Goal: Information Seeking & Learning: Find specific fact

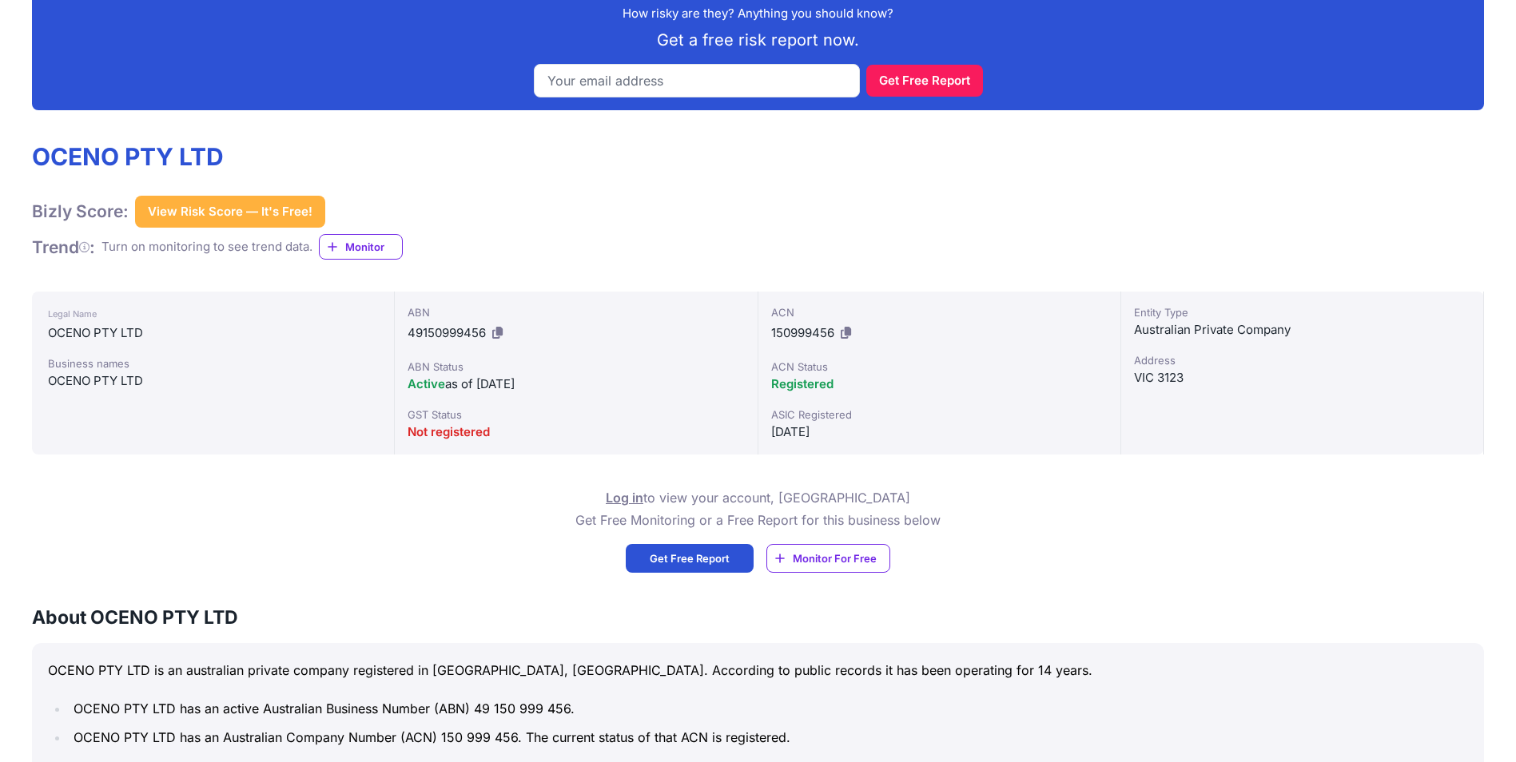
scroll to position [479, 0]
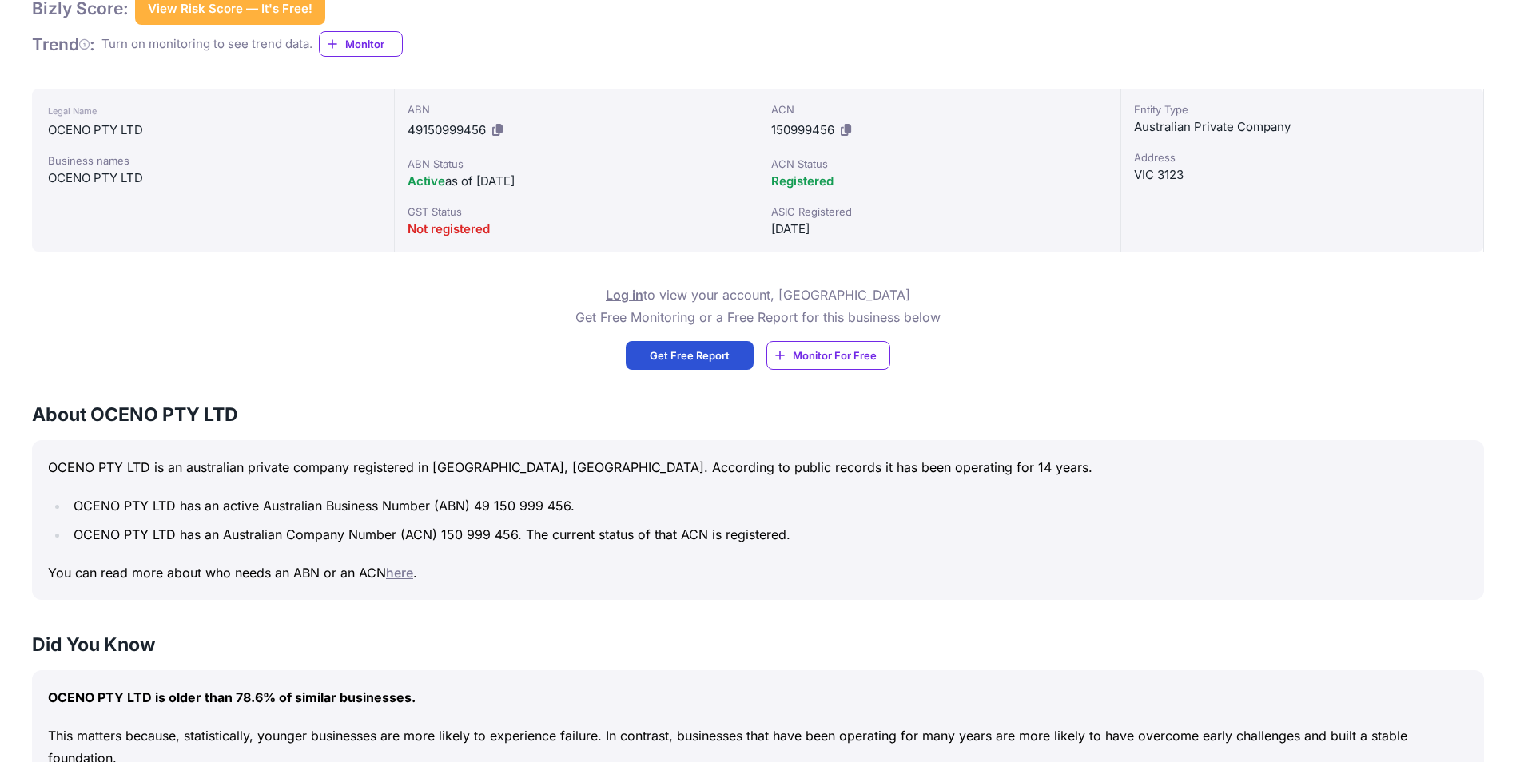
drag, startPoint x: 1135, startPoint y: 174, endPoint x: 1266, endPoint y: 190, distance: 132.0
click at [1259, 189] on div "Entity Type Australian Private Company Address VIC 3123" at bounding box center [1302, 170] width 363 height 163
drag, startPoint x: 1266, startPoint y: 190, endPoint x: 1153, endPoint y: 324, distance: 175.8
click at [1153, 324] on div "Log in to view your account, OR Get Free Monitoring or a Free Report for this b…" at bounding box center [758, 327] width 1452 height 86
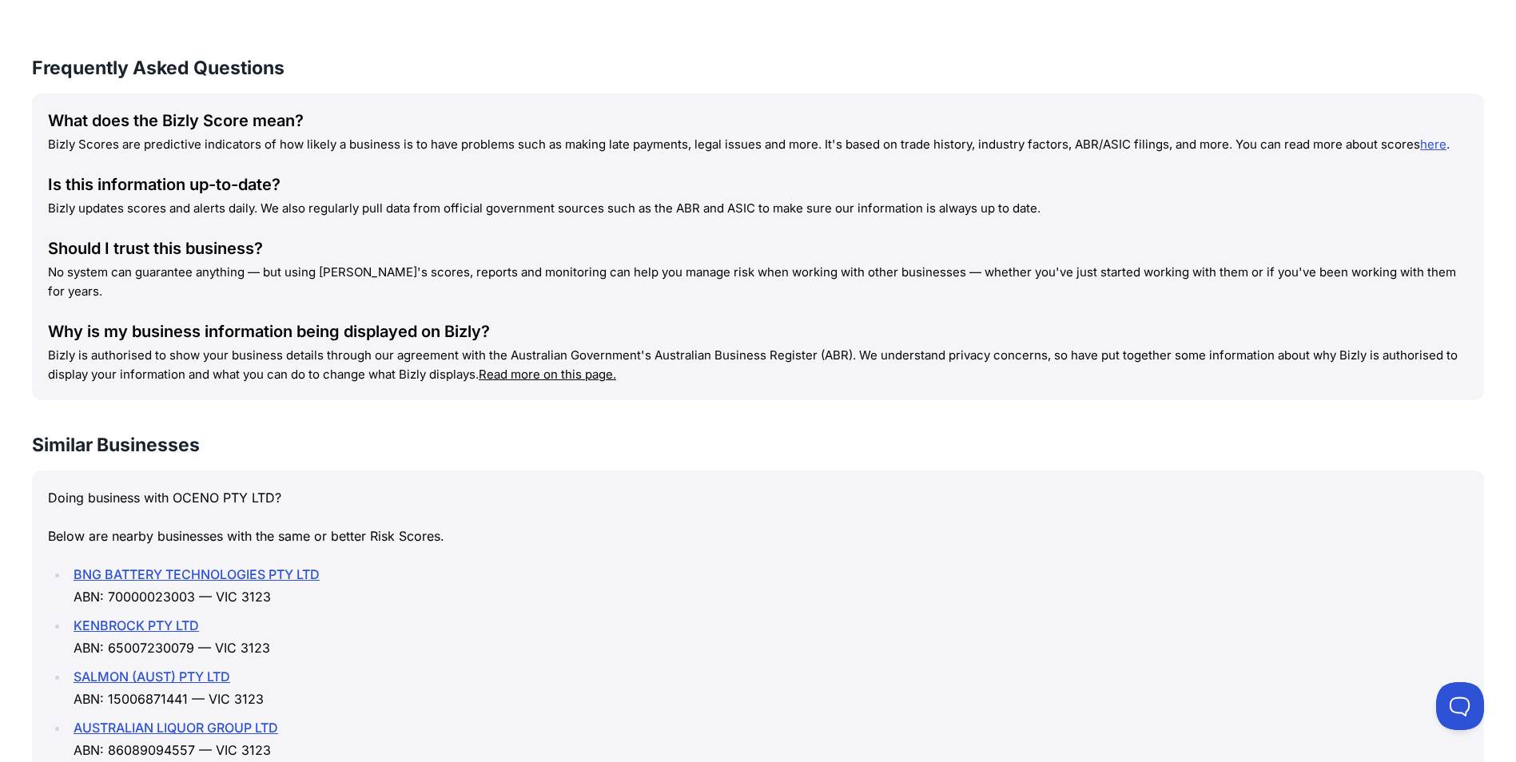
scroll to position [1994, 0]
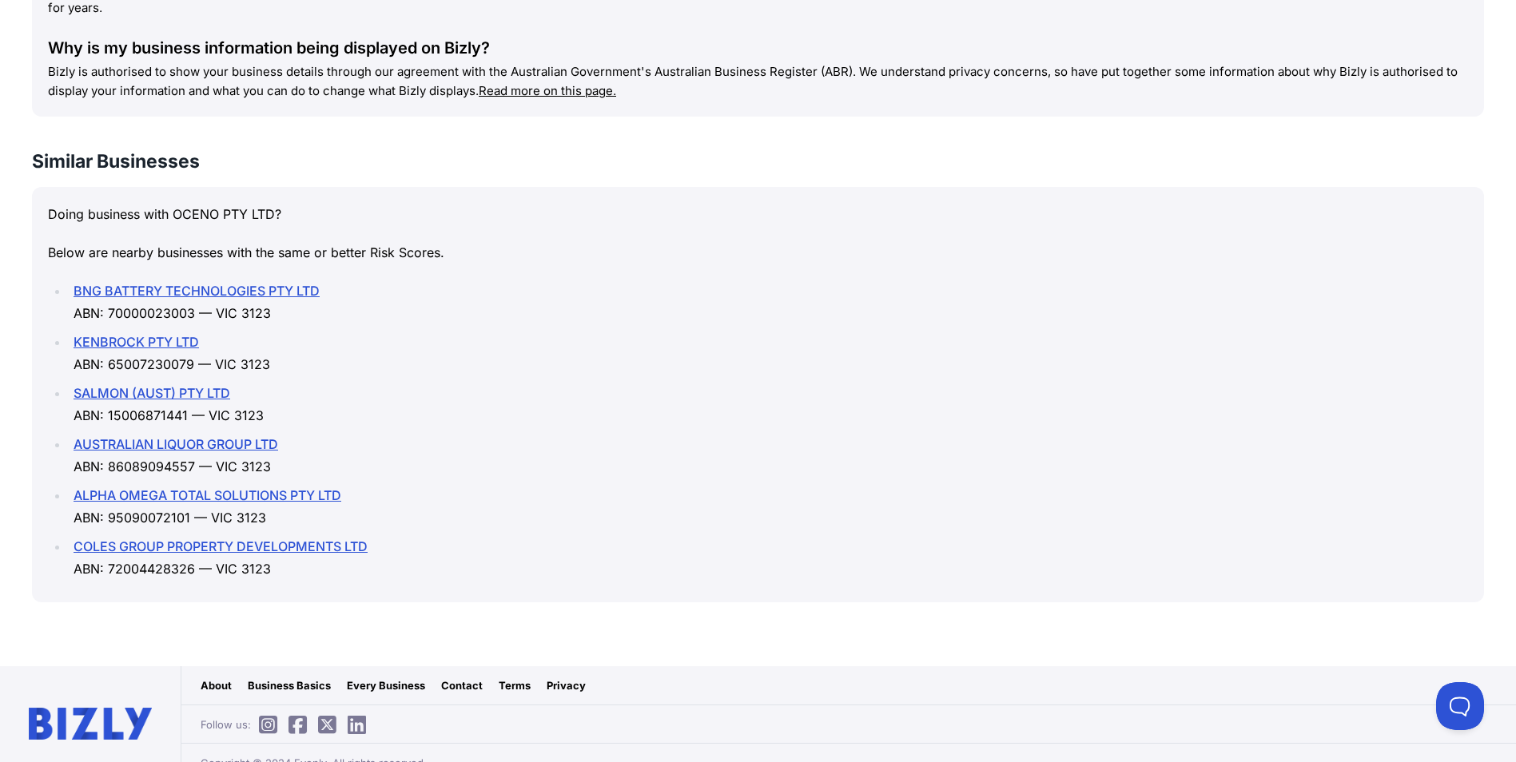
drag, startPoint x: 1061, startPoint y: 256, endPoint x: 1229, endPoint y: 3, distance: 303.8
click at [1064, 253] on div "Doing business with OCENO PTY LTD? Below are nearby businesses with the same or…" at bounding box center [758, 394] width 1452 height 415
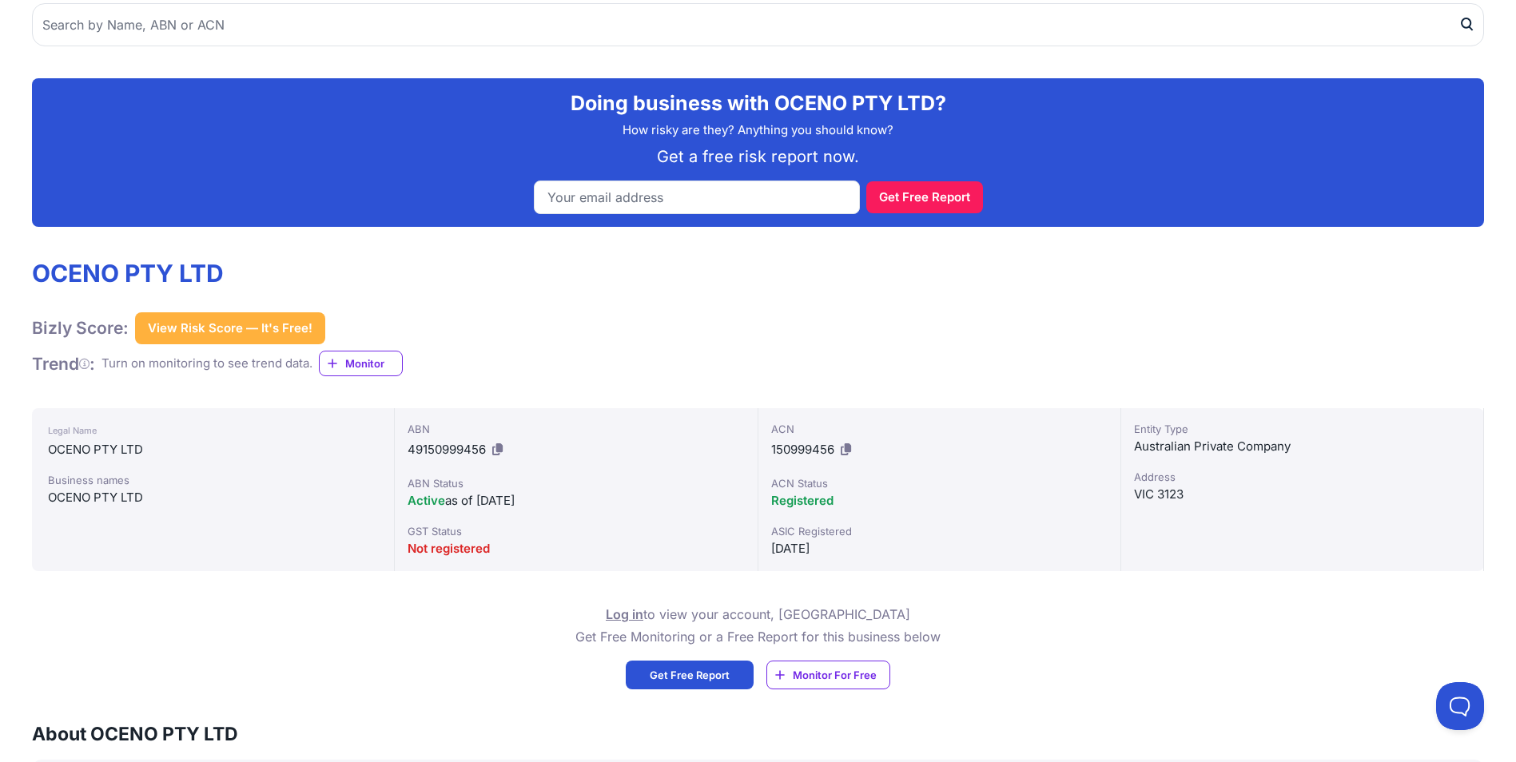
scroll to position [0, 0]
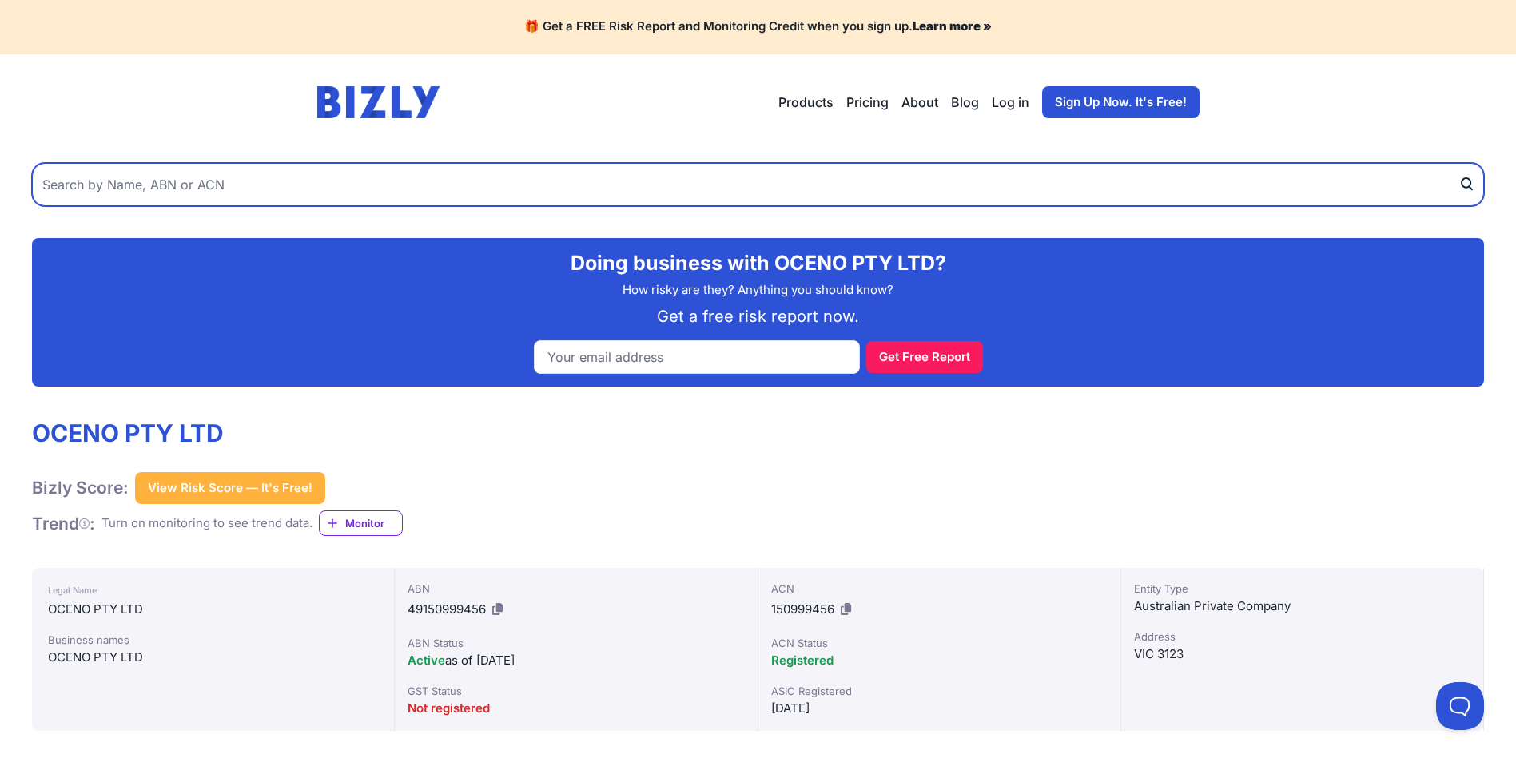
click at [782, 189] on input "text" at bounding box center [758, 184] width 1452 height 43
paste input "OC1 PS807615N"
type input "OC1 PS807615N"
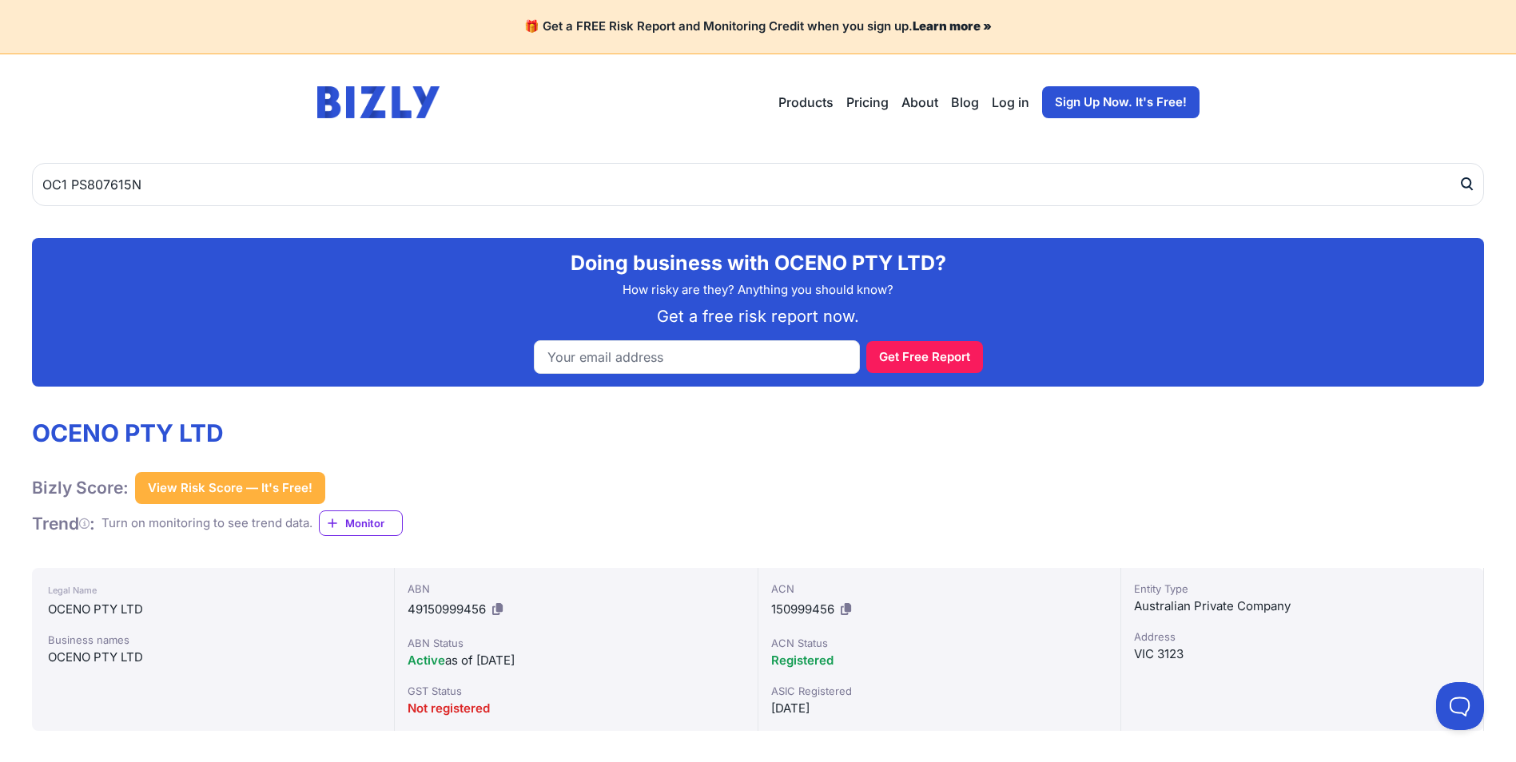
click at [1472, 185] on icon "submit" at bounding box center [1466, 184] width 16 height 17
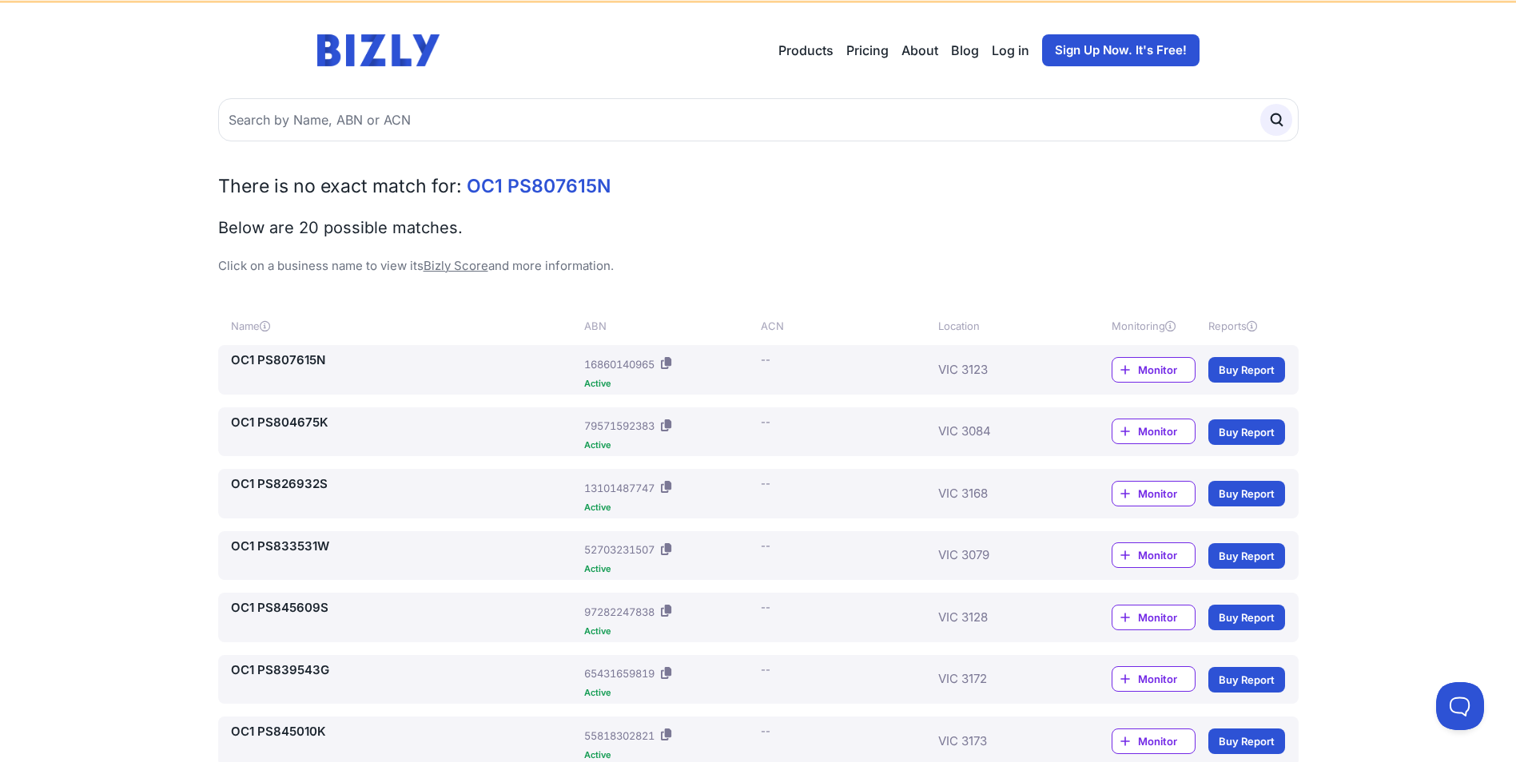
scroll to position [80, 0]
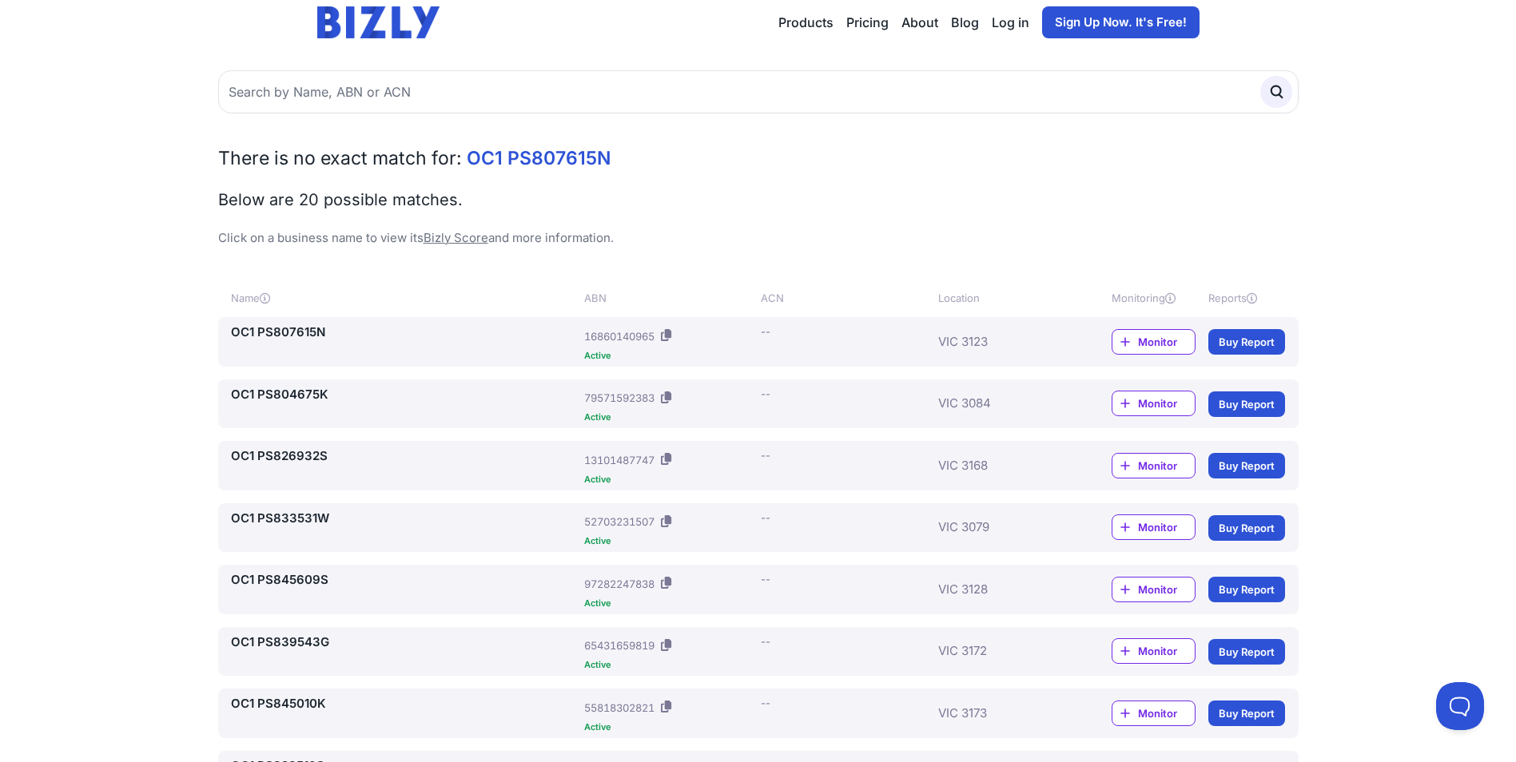
click at [271, 333] on link "OC1 PS807615N" at bounding box center [405, 333] width 348 height 18
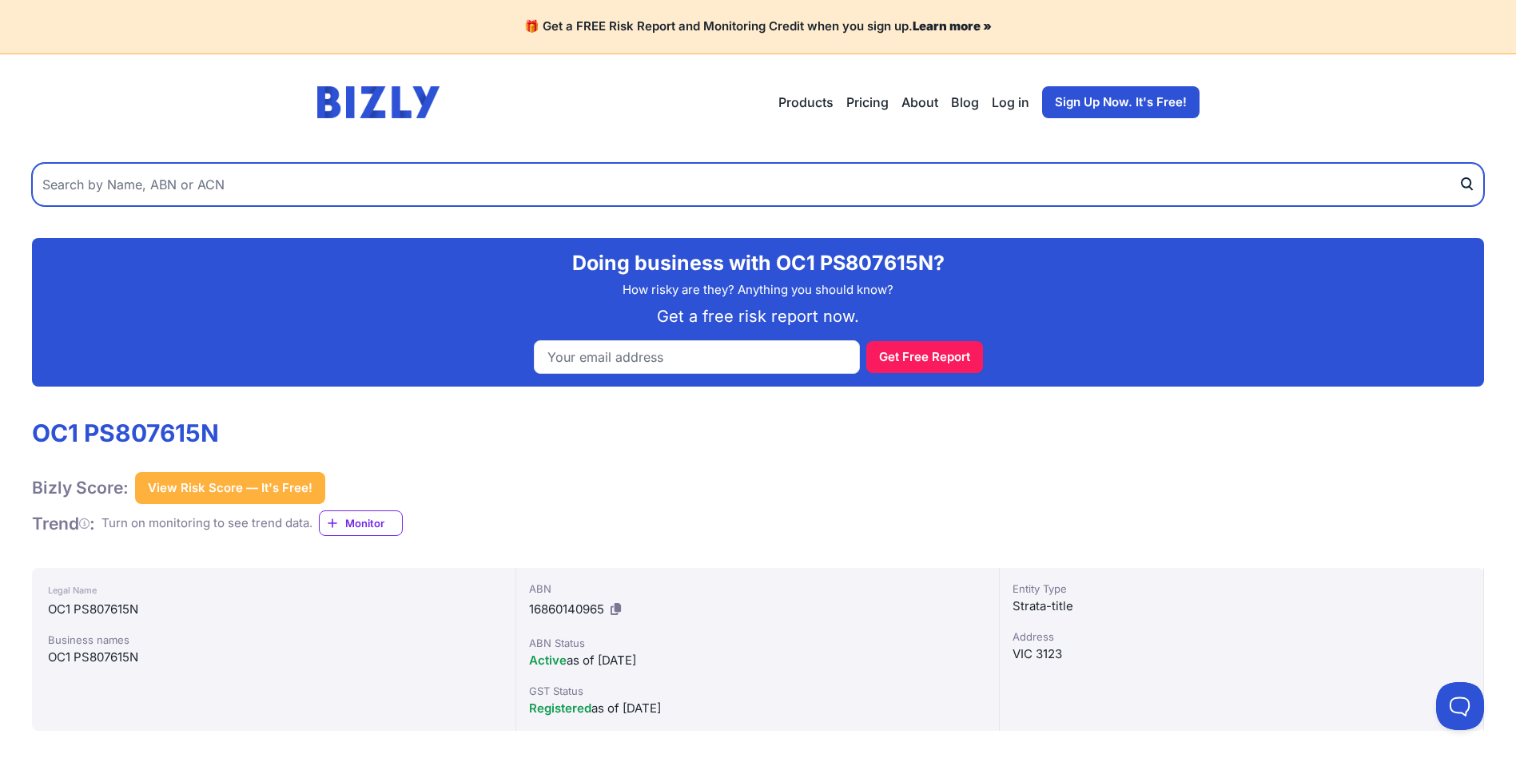
click at [368, 185] on input "text" at bounding box center [758, 184] width 1452 height 43
paste input "STRATA PLAN 103043"
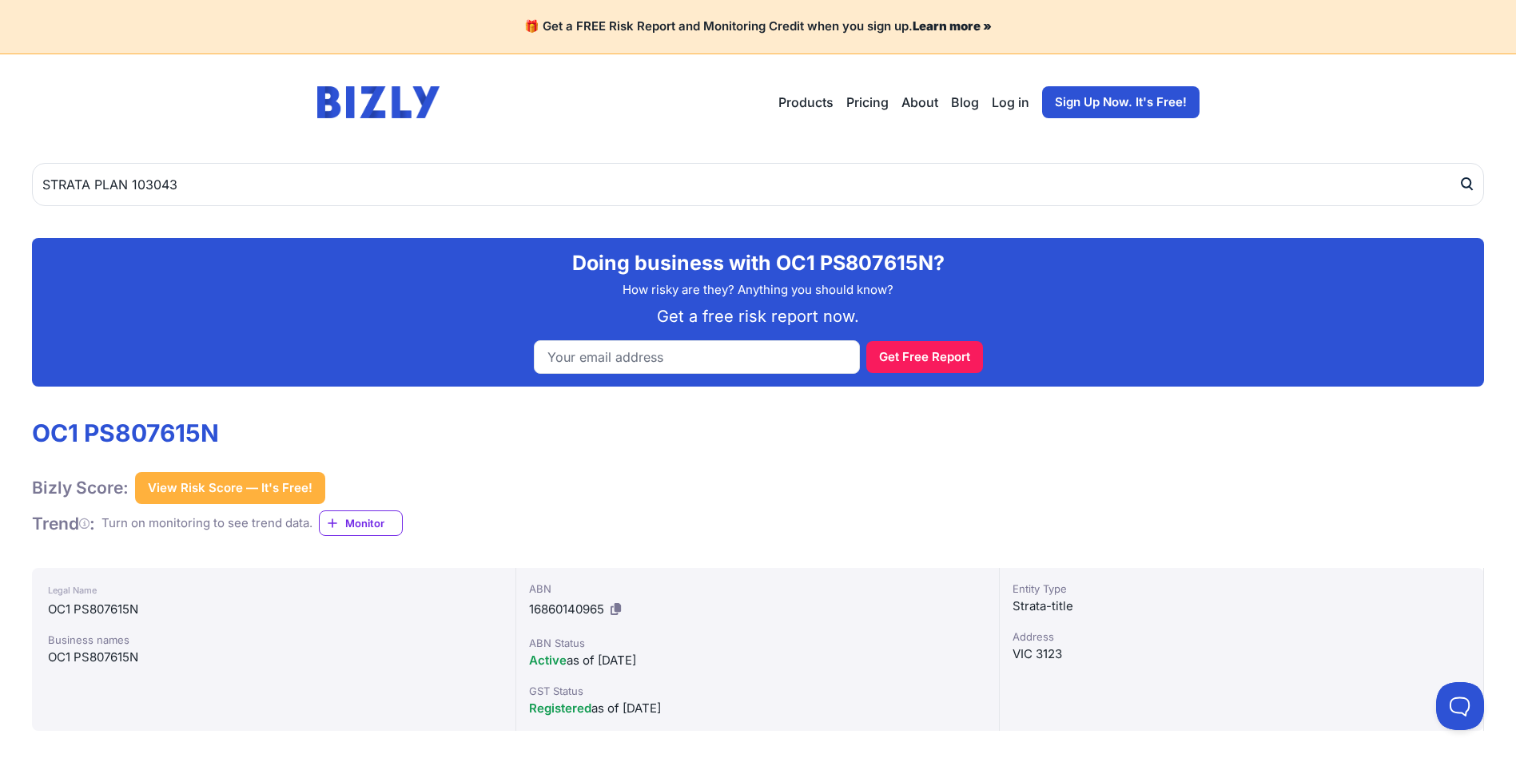
click at [1462, 185] on icon "submit" at bounding box center [1465, 183] width 9 height 10
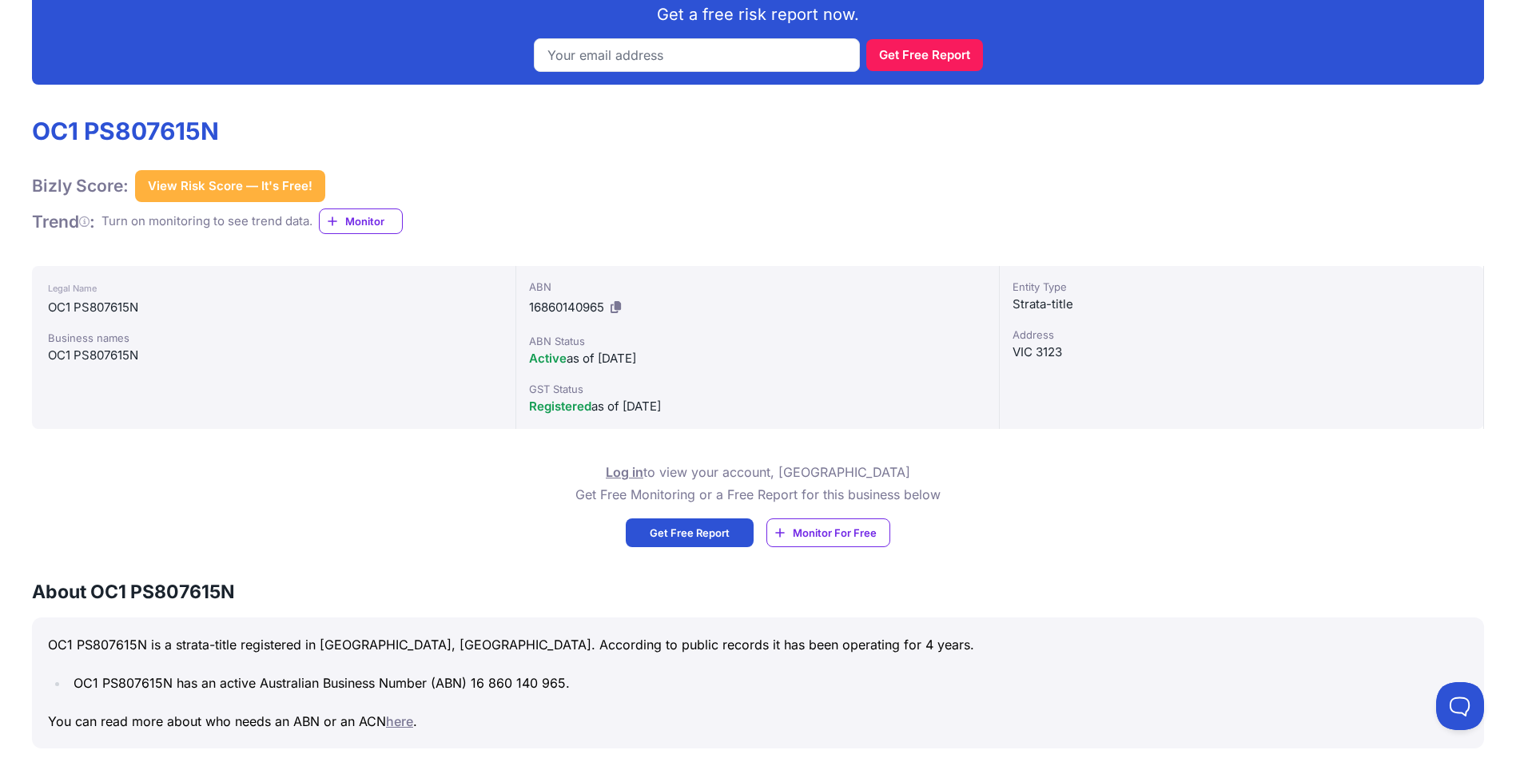
scroll to position [320, 0]
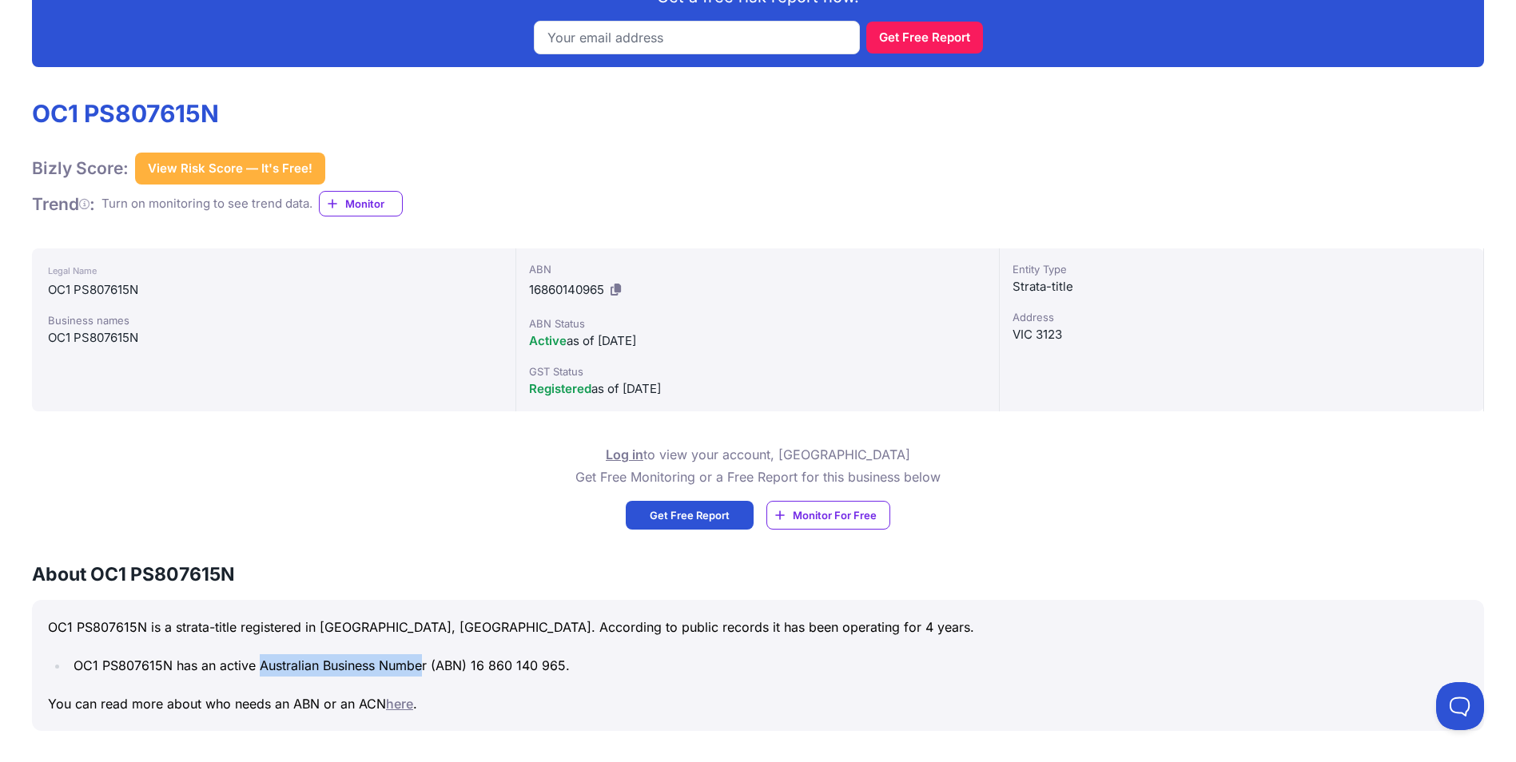
drag, startPoint x: 260, startPoint y: 670, endPoint x: 424, endPoint y: 677, distance: 164.8
click at [424, 677] on li "OC1 PS807615N has an active Australian Business Number (ABN) 16 860 140 965." at bounding box center [768, 665] width 1399 height 22
drag, startPoint x: 424, startPoint y: 677, endPoint x: 765, endPoint y: 681, distance: 341.2
click at [765, 681] on div "OC1 PS807615N is a strata-title registered in VIC, Australia. According to publ…" at bounding box center [758, 665] width 1452 height 131
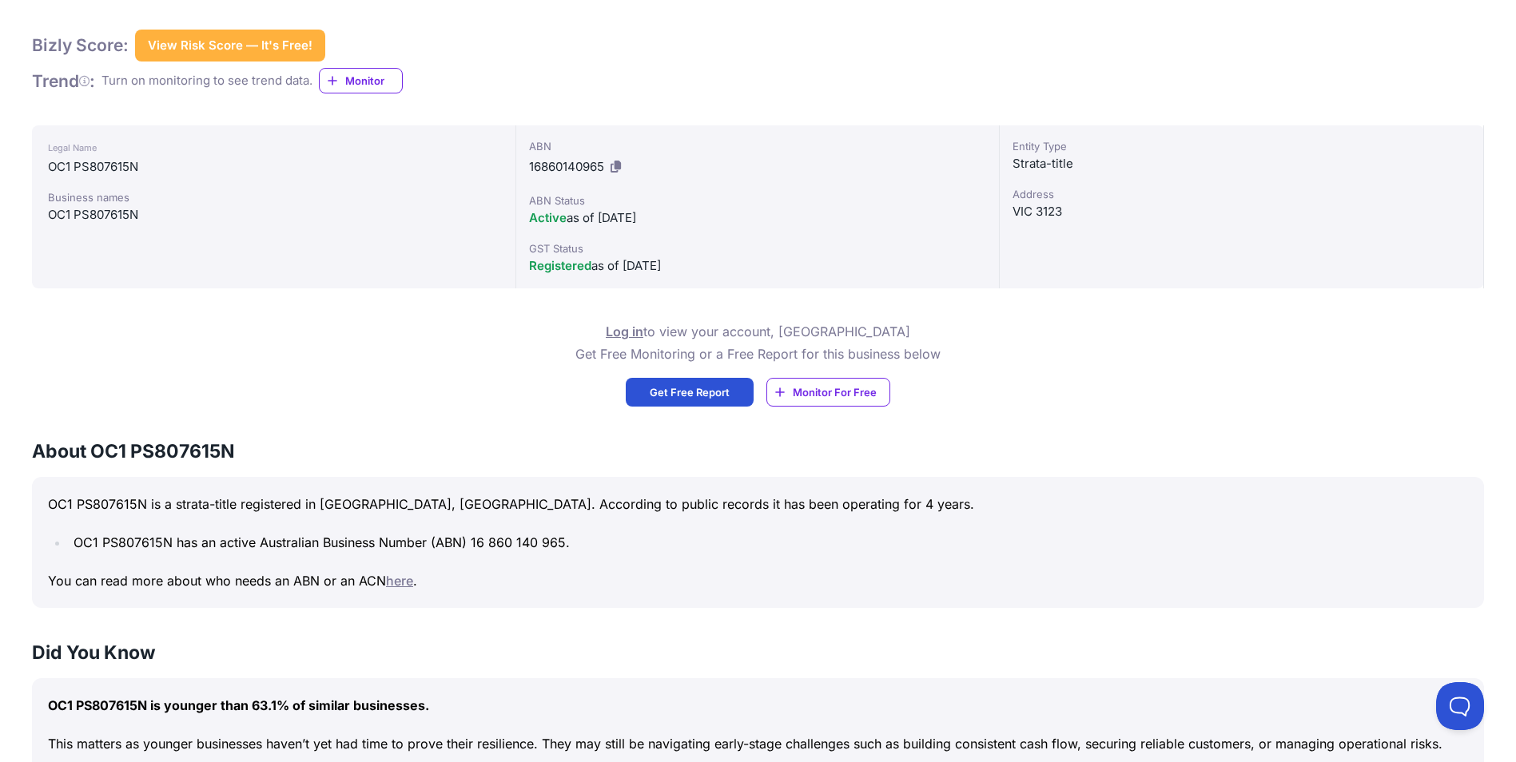
scroll to position [0, 0]
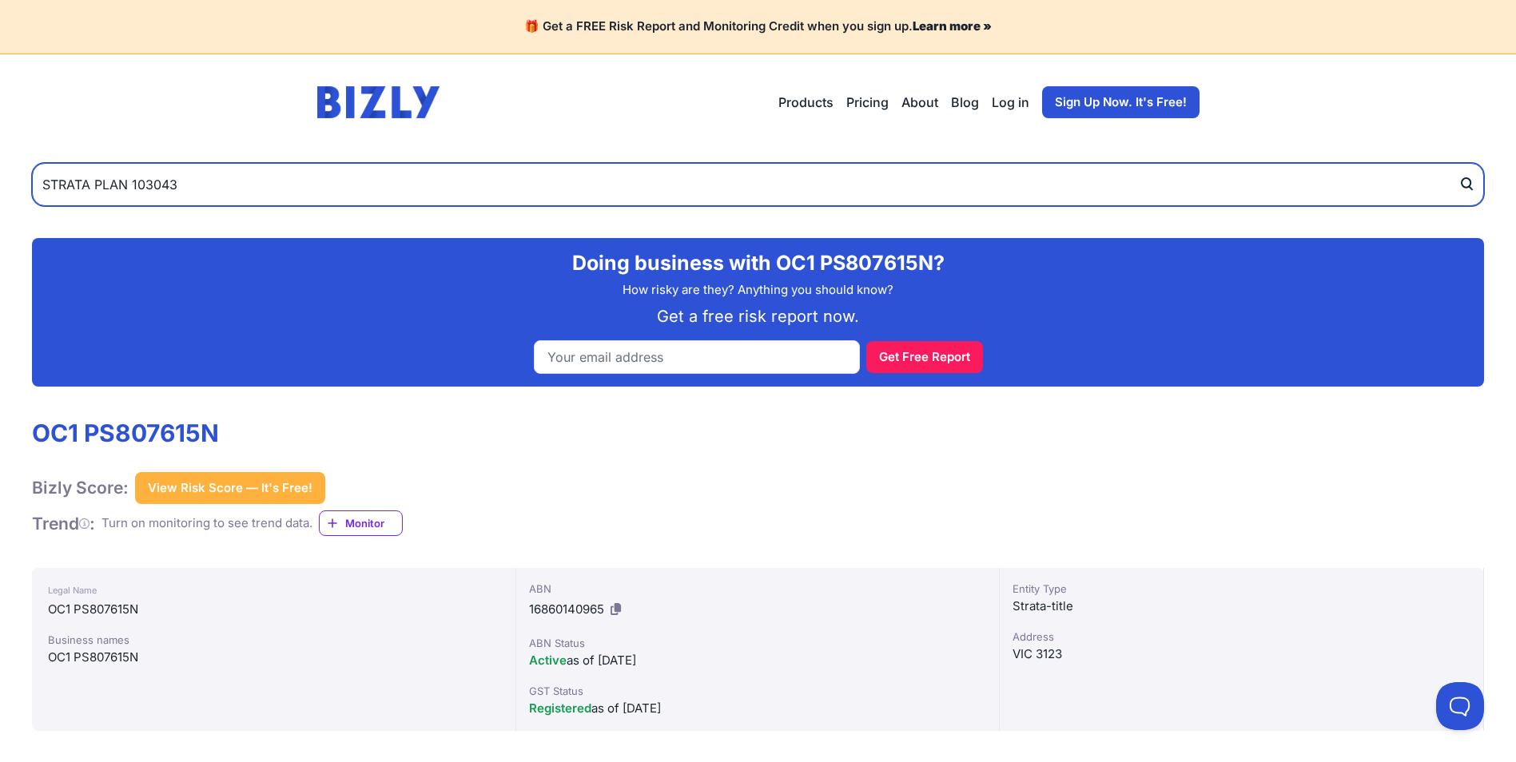
click at [670, 190] on input "STRATA PLAN 103043" at bounding box center [758, 184] width 1452 height 43
paste input "Plan of Subdivision No. 728509B"
click at [846, 173] on input "STRATA PLAN 103043Plan of Subdivision No. 728509B" at bounding box center [758, 184] width 1452 height 43
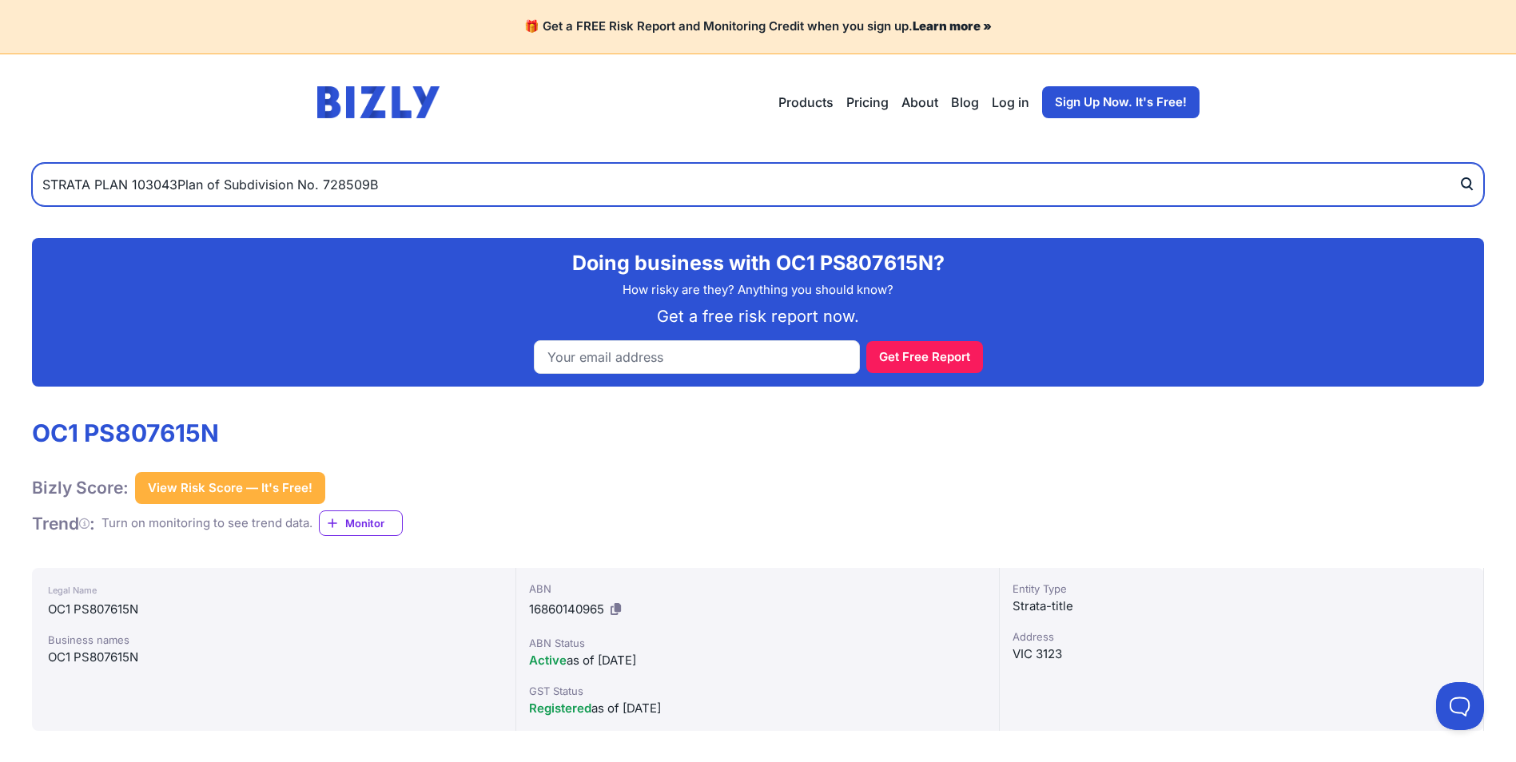
paste input "text"
type input "Plan of Subdivision No. 728509B"
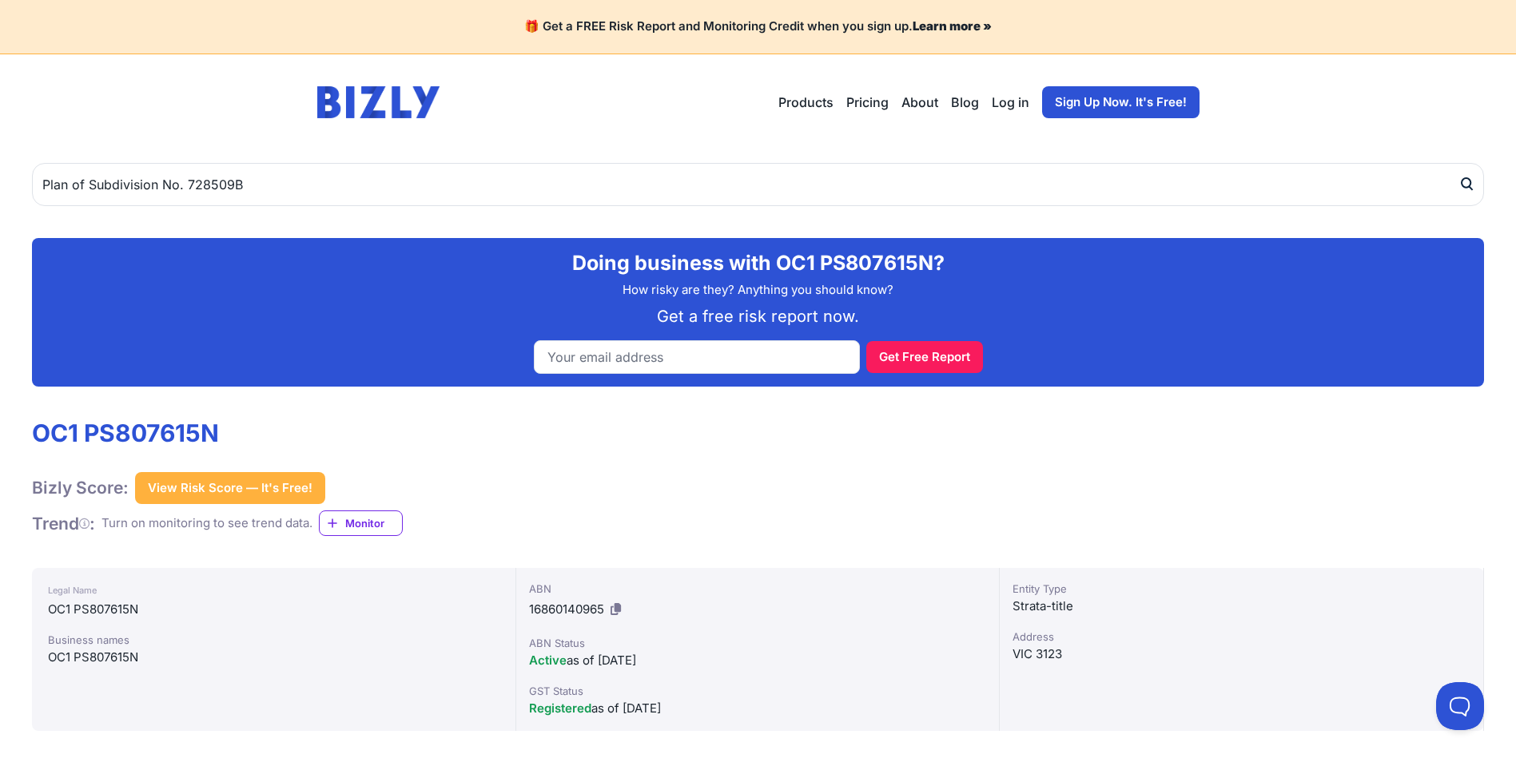
click at [1461, 175] on button "submit" at bounding box center [1471, 184] width 26 height 43
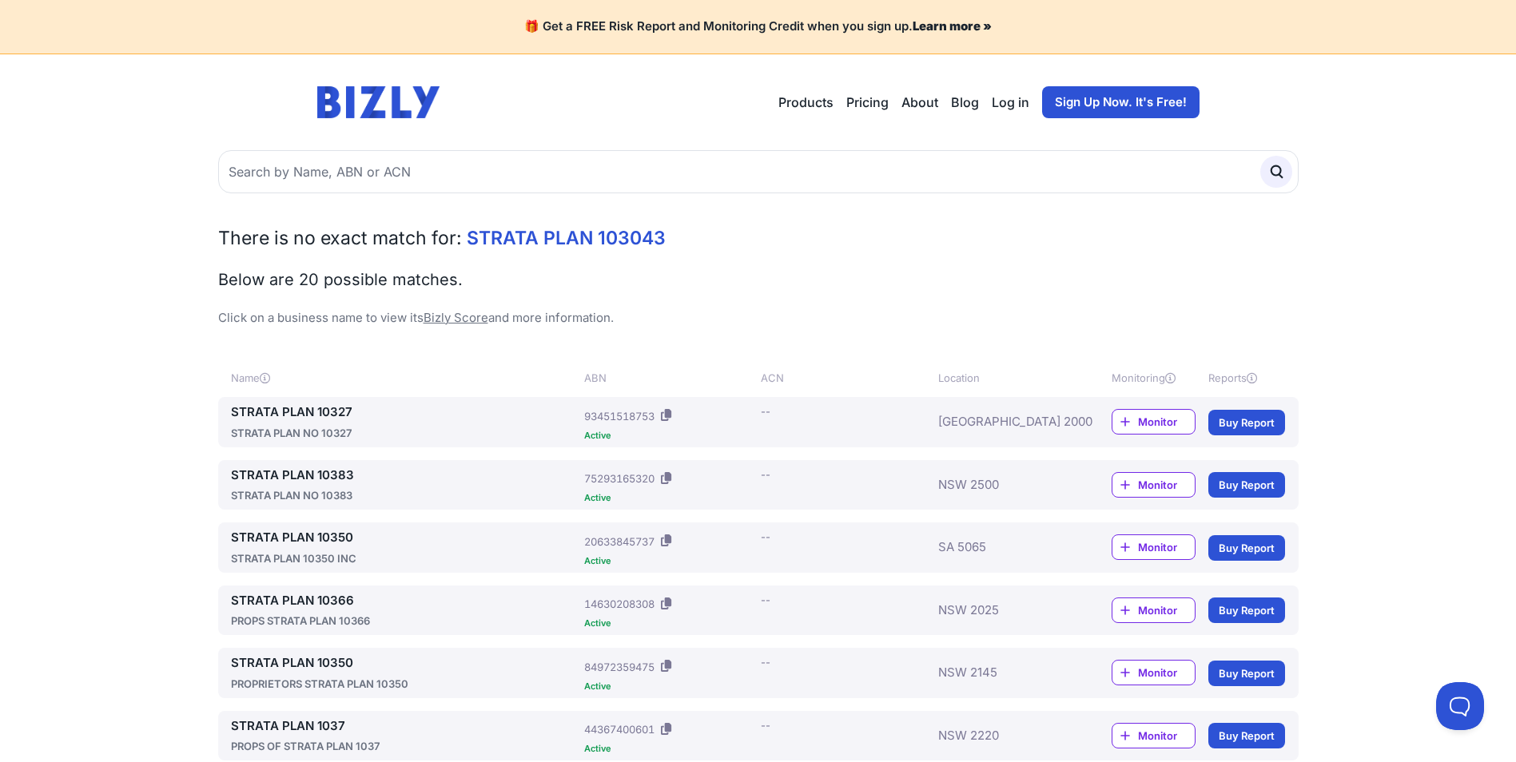
click at [340, 407] on link "STRATA PLAN 10327" at bounding box center [405, 413] width 348 height 18
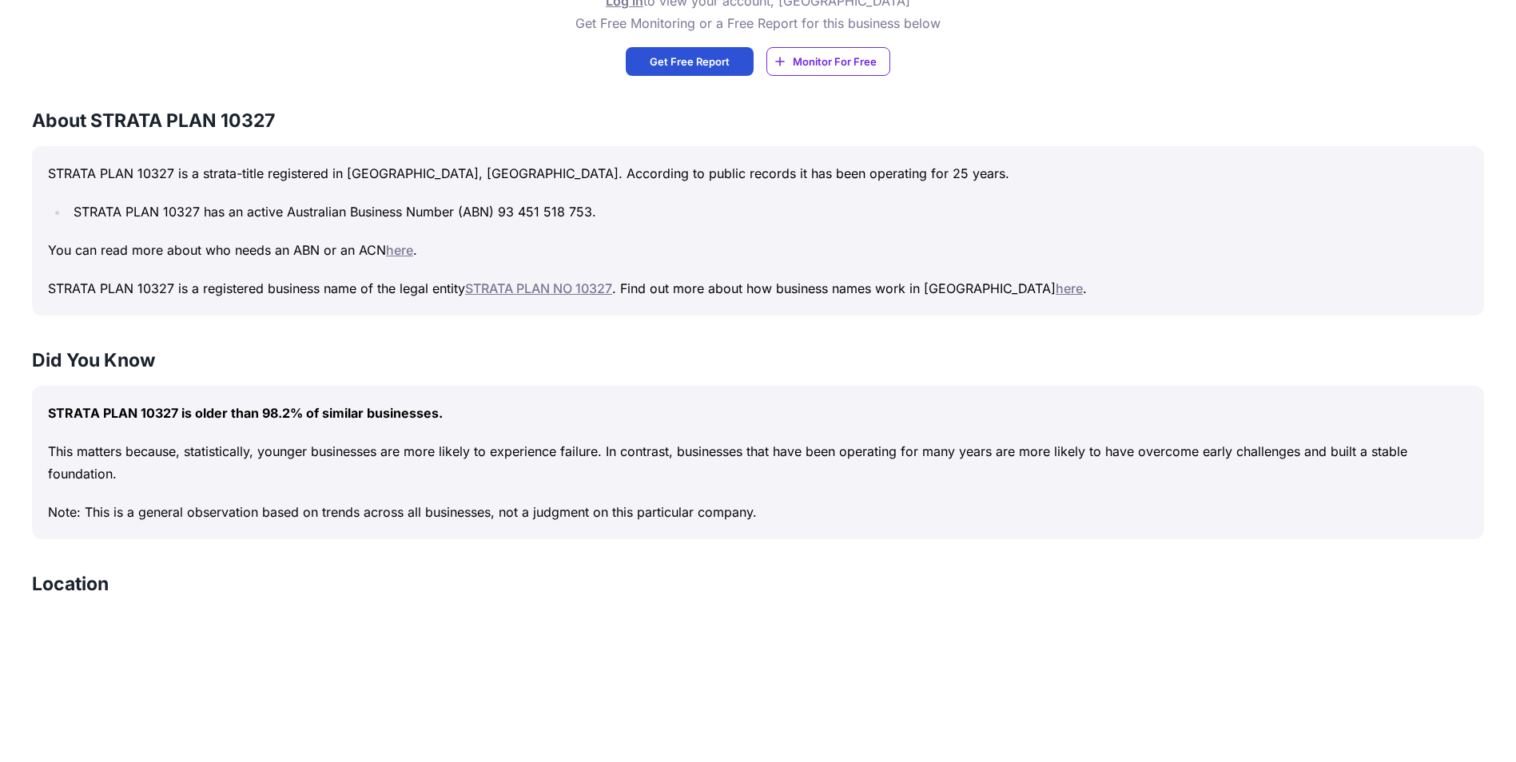
scroll to position [879, 0]
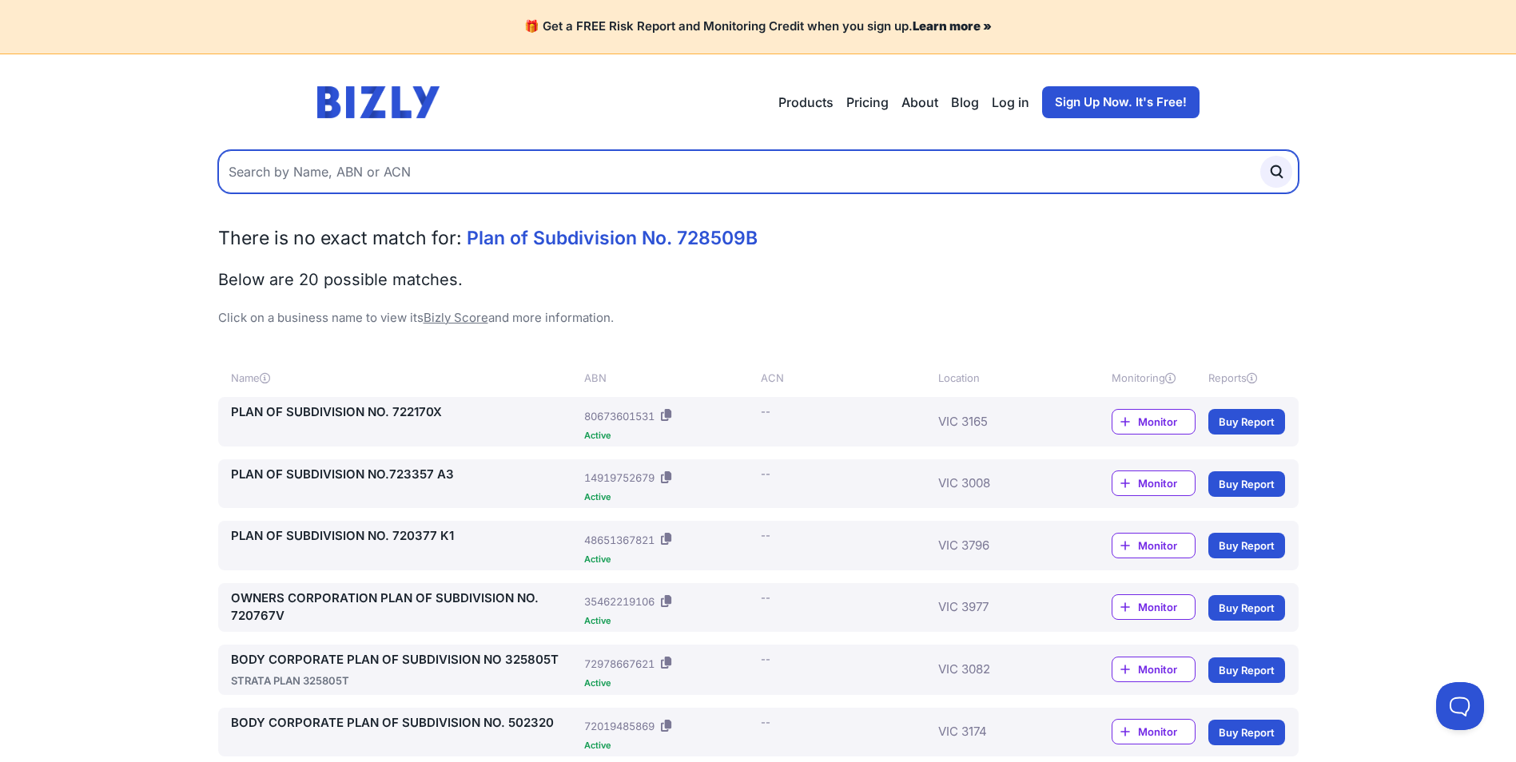
click at [618, 182] on input "text" at bounding box center [758, 171] width 1080 height 43
paste input "14274396514"
type input "14274396514"
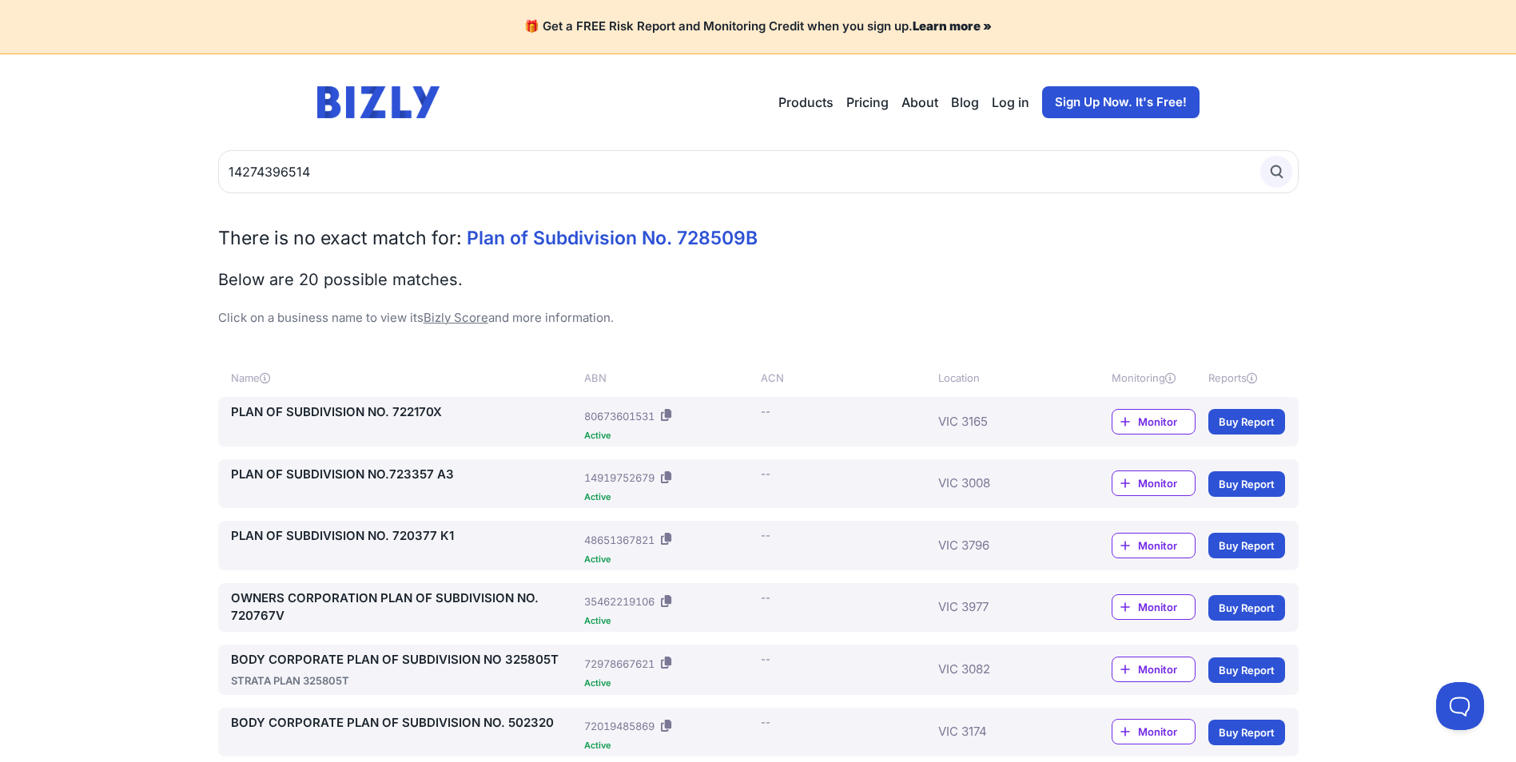
click at [1263, 177] on button "submit" at bounding box center [1276, 172] width 32 height 32
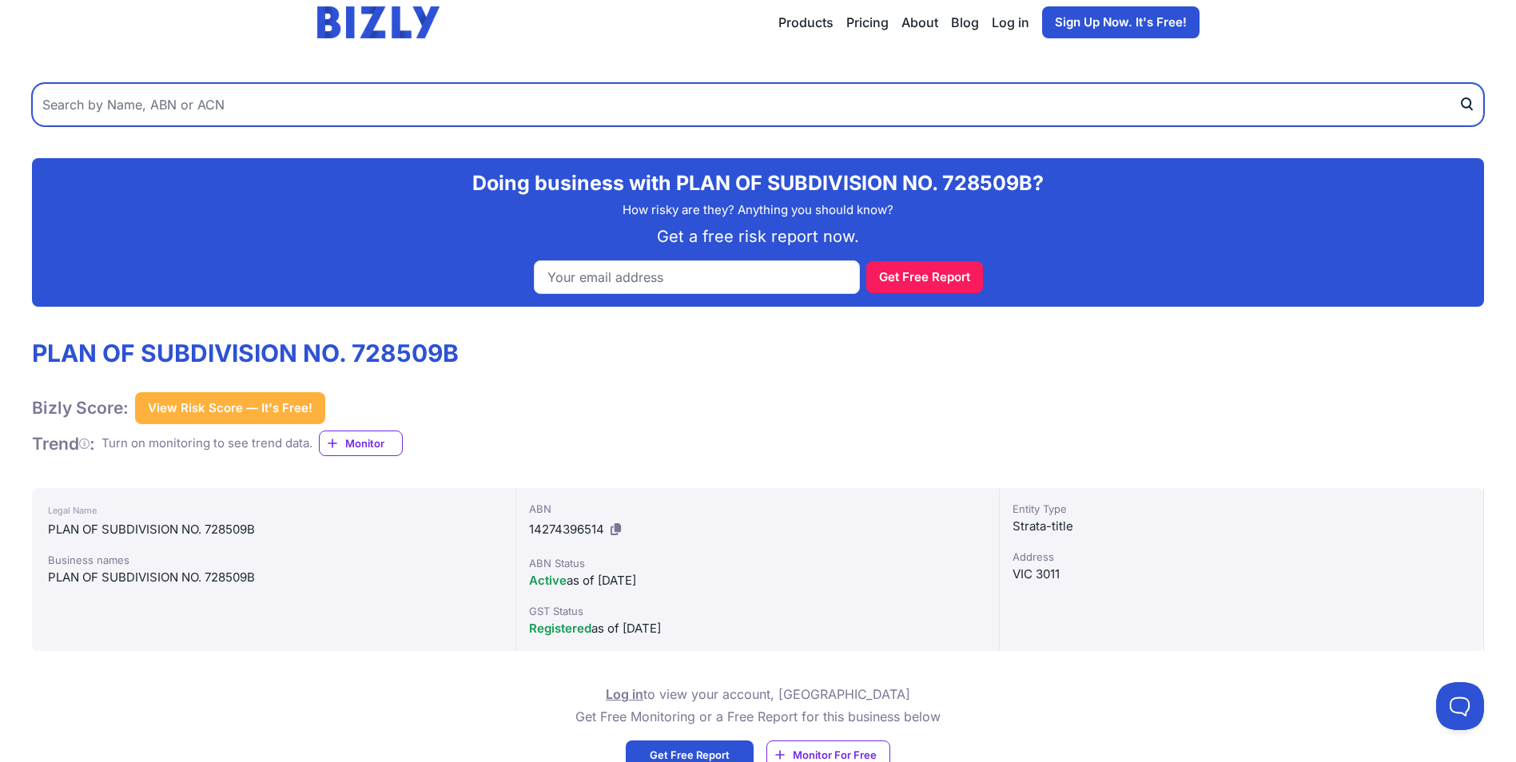
click at [512, 108] on input "text" at bounding box center [758, 104] width 1452 height 43
paste input "16860140965"
type input "16860140965"
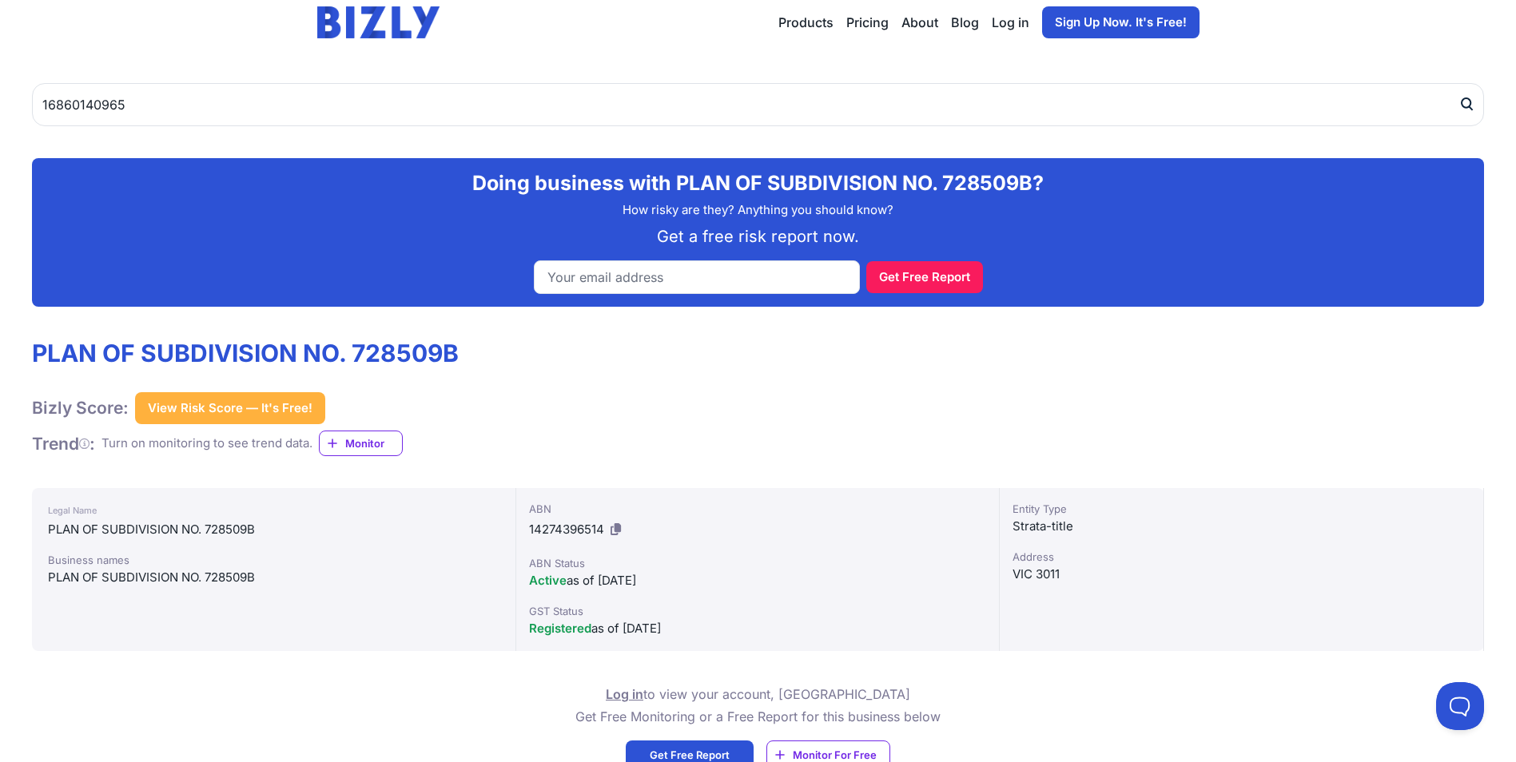
click at [1470, 99] on icon "submit" at bounding box center [1466, 104] width 16 height 17
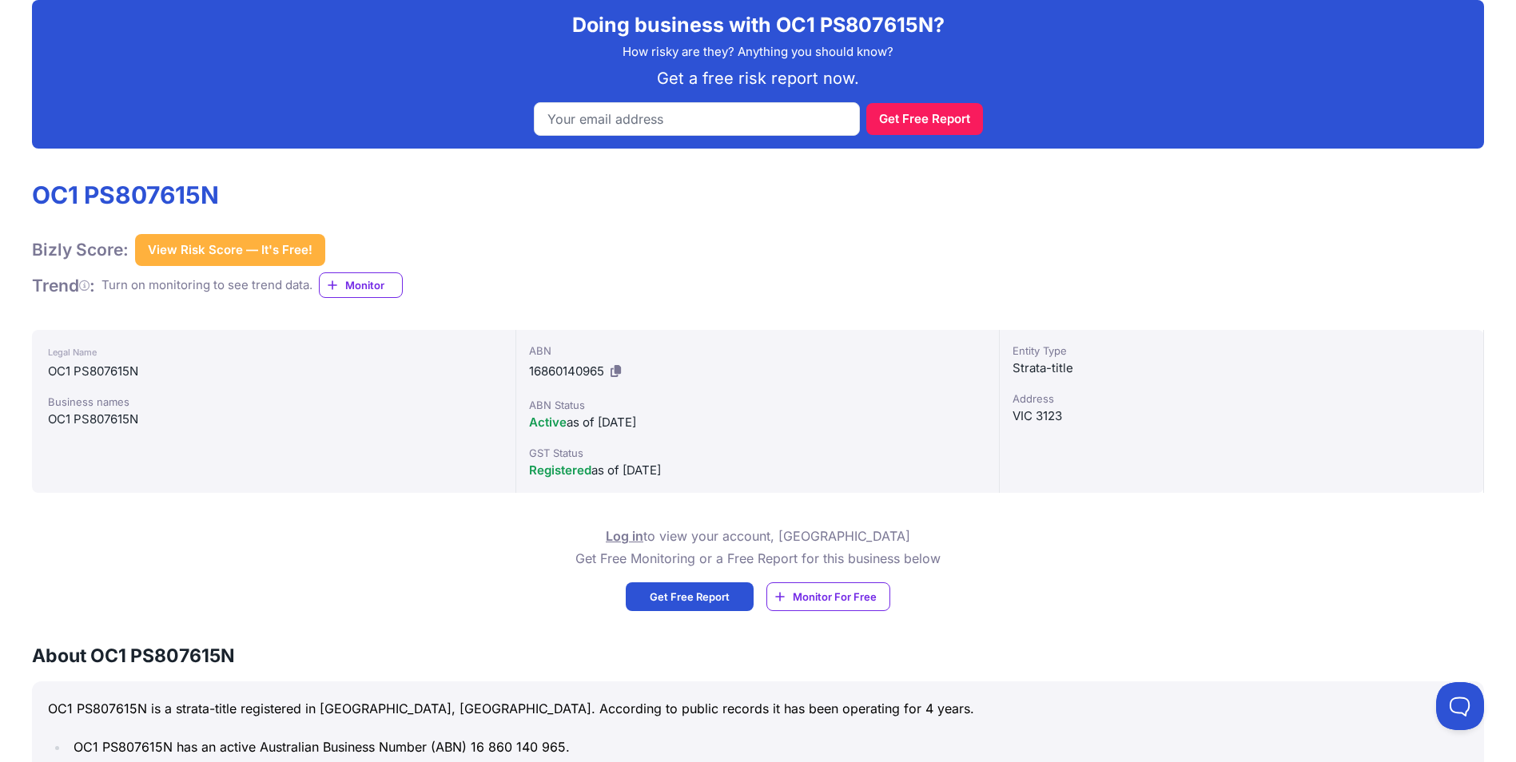
scroll to position [240, 0]
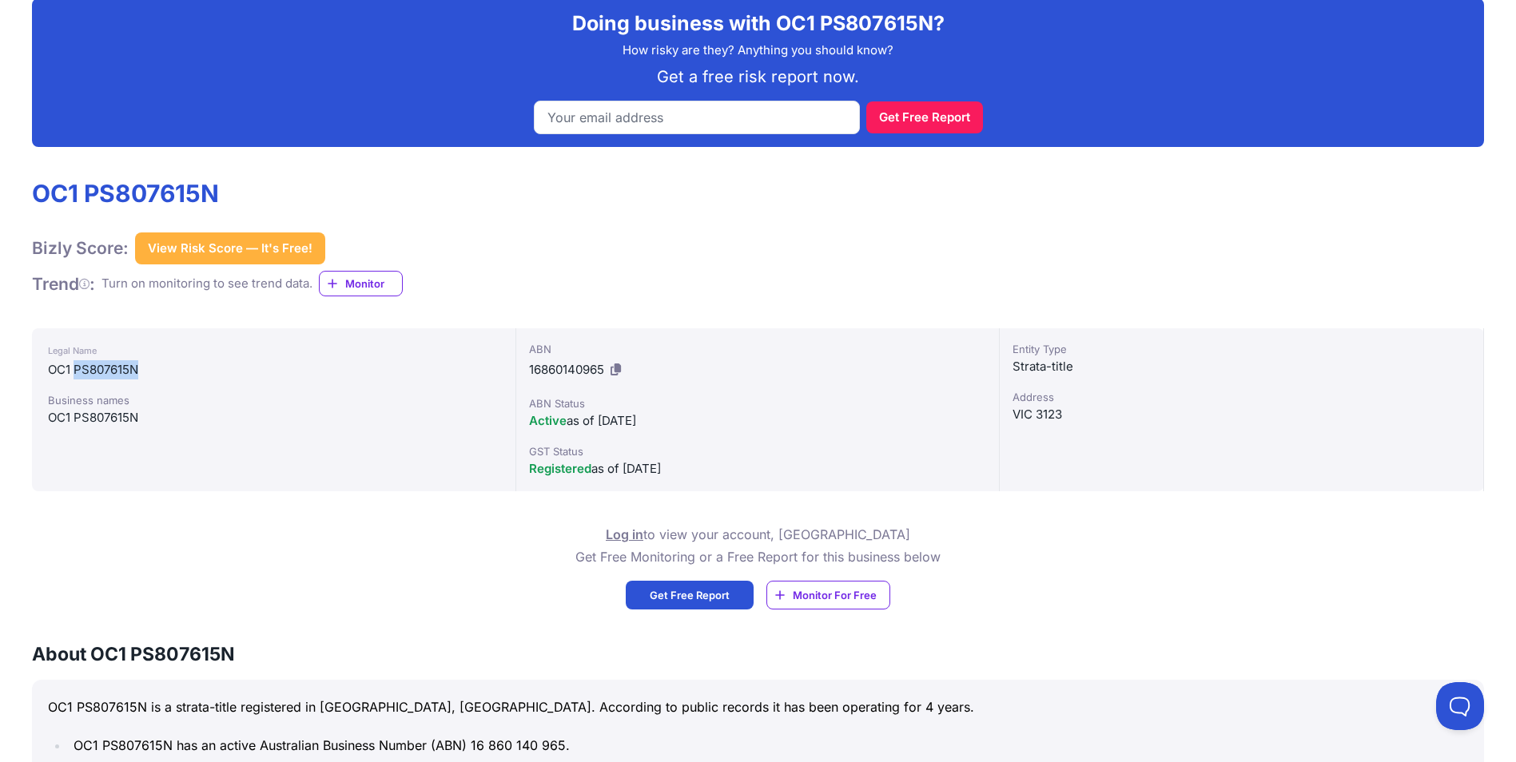
drag, startPoint x: 74, startPoint y: 371, endPoint x: 236, endPoint y: 360, distance: 162.6
click at [236, 360] on div "Legal Name OC1 PS807615N" at bounding box center [273, 360] width 451 height 38
click at [109, 367] on div "OC1 PS807615N" at bounding box center [273, 369] width 451 height 19
copy div "PS807615N"
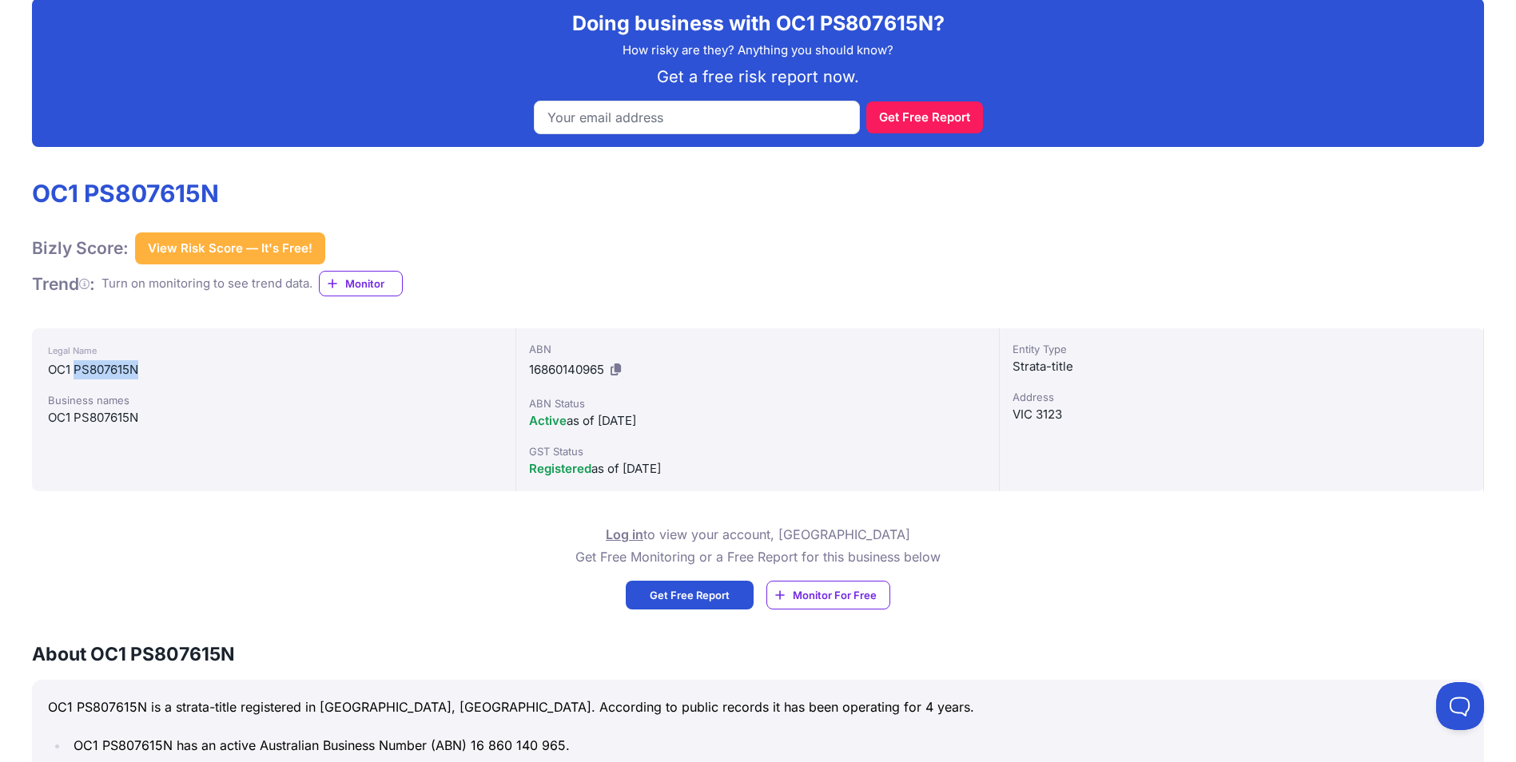
click at [621, 369] on icon at bounding box center [615, 370] width 10 height 12
copy div "PS807615N"
